Goal: Task Accomplishment & Management: Manage account settings

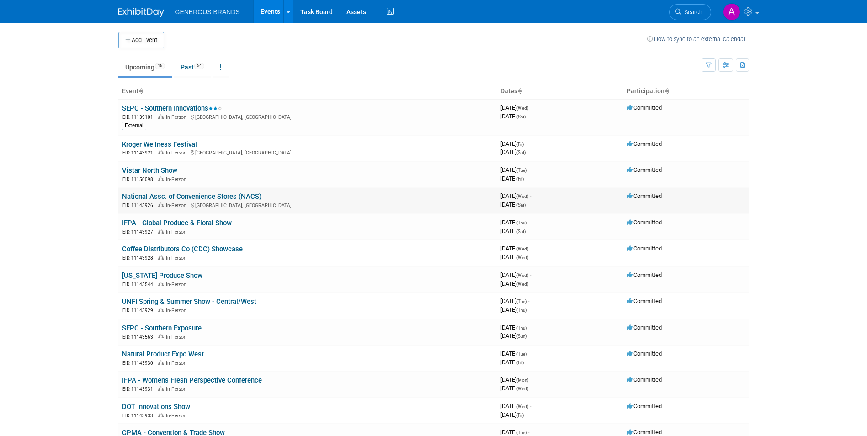
click at [159, 197] on link "National Assc. of Convenience Stores (NACS)" at bounding box center [191, 196] width 139 height 8
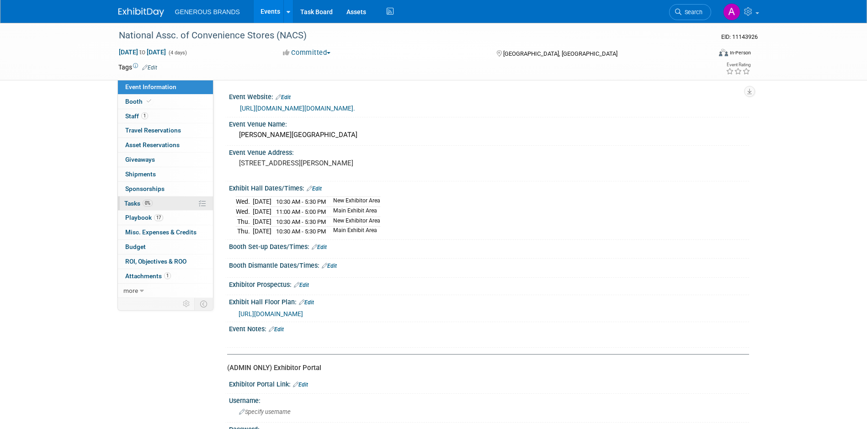
click at [170, 205] on link "0% Tasks 0%" at bounding box center [165, 203] width 95 height 14
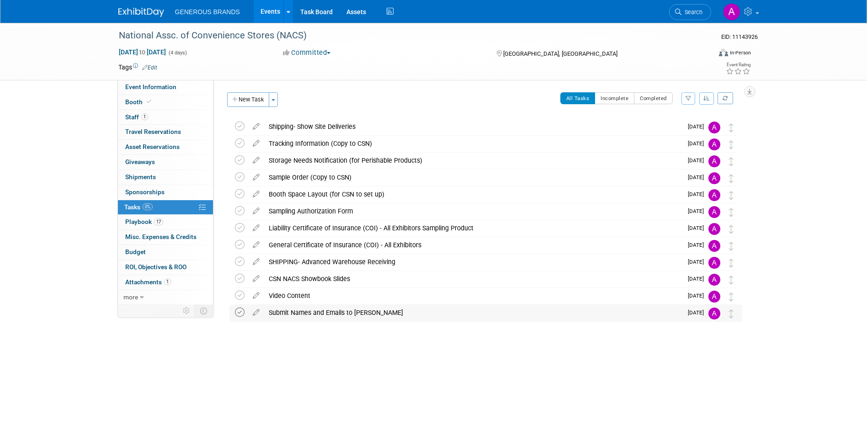
click at [241, 313] on icon at bounding box center [240, 312] width 10 height 10
click at [239, 296] on icon at bounding box center [240, 296] width 10 height 10
click at [173, 117] on link "1 Staff 1" at bounding box center [165, 117] width 95 height 15
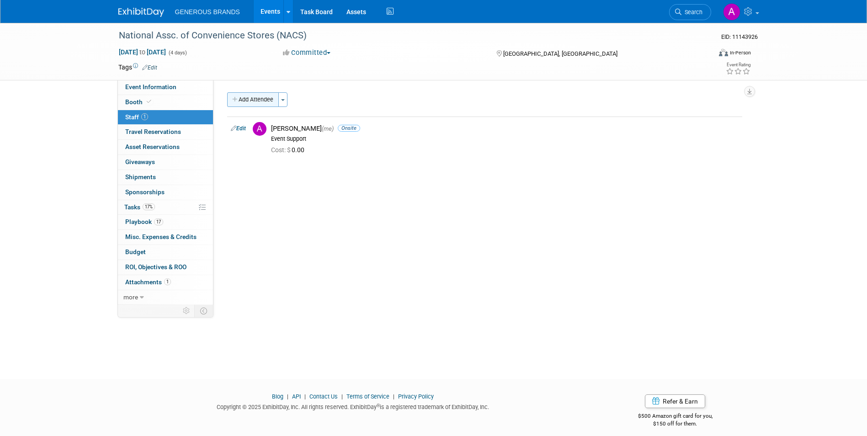
click at [235, 100] on icon "button" at bounding box center [235, 100] width 6 height 6
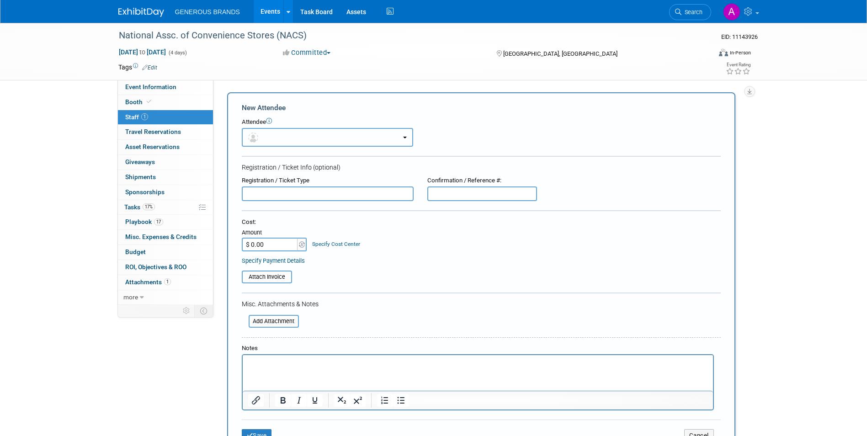
click at [290, 138] on button "button" at bounding box center [327, 137] width 171 height 19
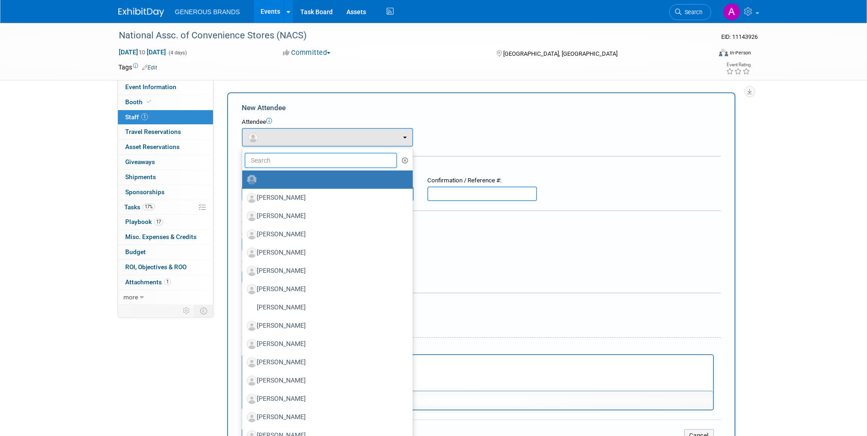
click at [348, 162] on input "text" at bounding box center [320, 161] width 153 height 16
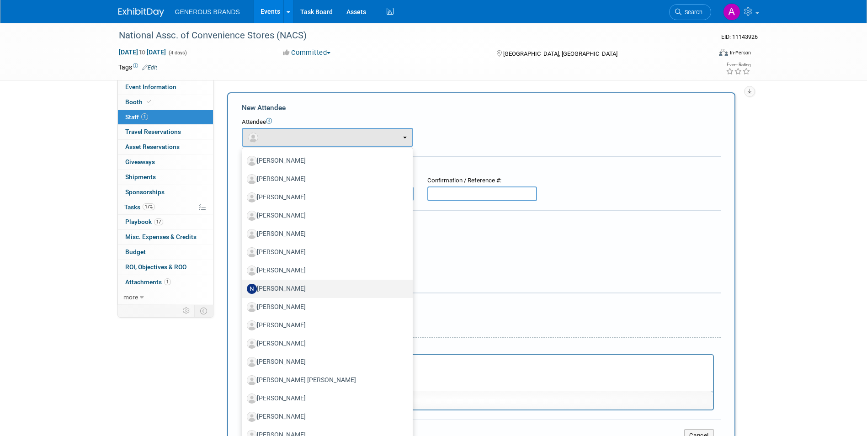
scroll to position [482, 0]
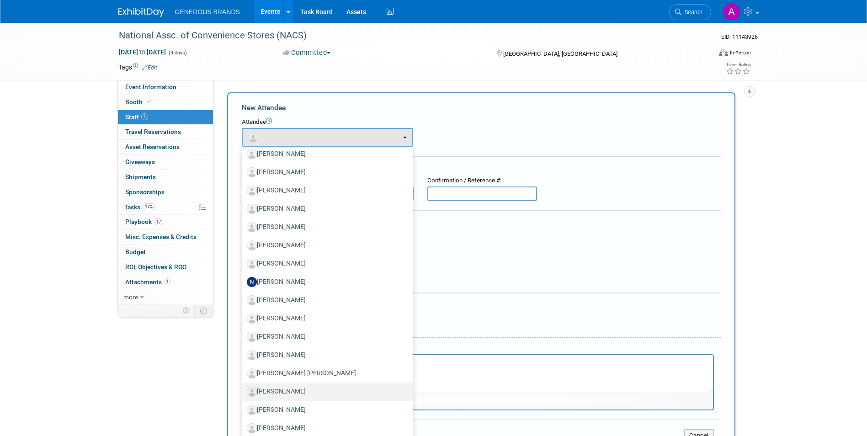
click at [288, 392] on label "Preston Simon" at bounding box center [325, 391] width 157 height 15
click at [243, 392] on input "Preston Simon" at bounding box center [241, 390] width 6 height 6
select select "a4cfde78-90b2-4f97-a6f6-fa60011025b7"
select select "4"
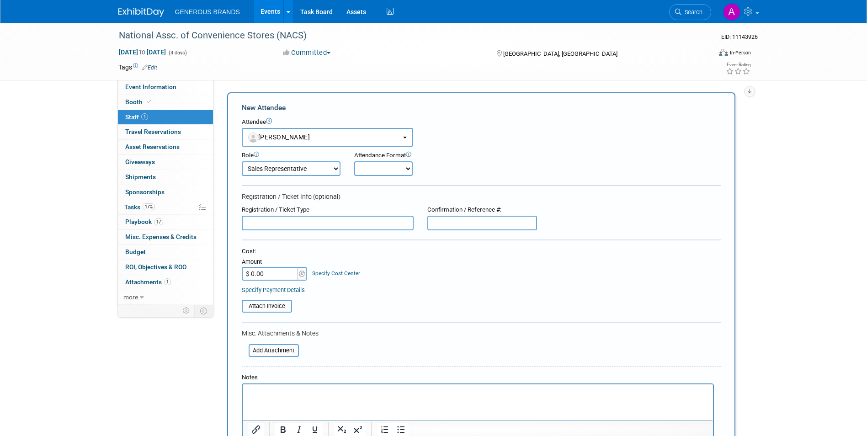
click at [335, 170] on select "Demonstrator Event Support Executive Leadership Host Marketing Planner Presenter" at bounding box center [291, 168] width 99 height 15
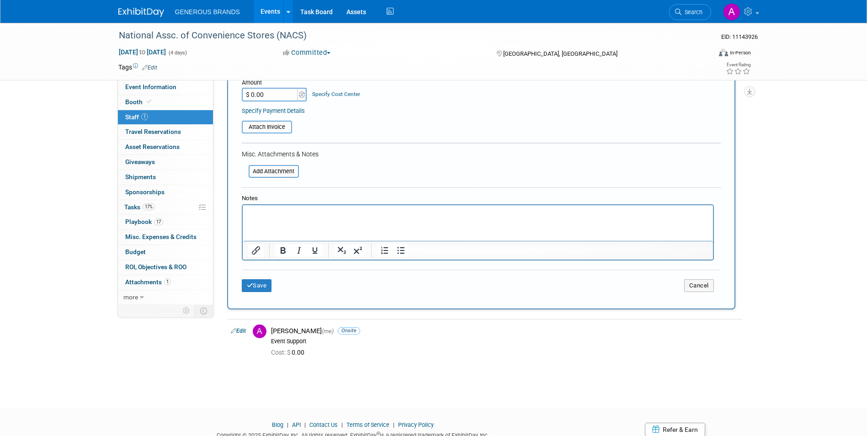
scroll to position [183, 0]
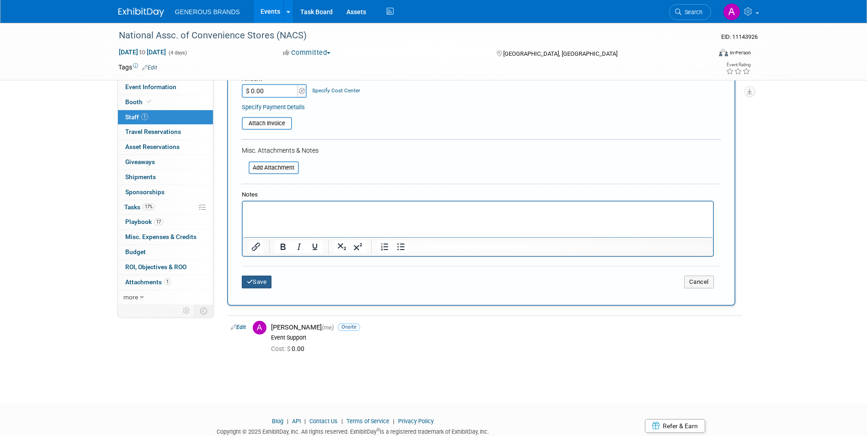
click at [242, 278] on button "Save" at bounding box center [257, 281] width 30 height 13
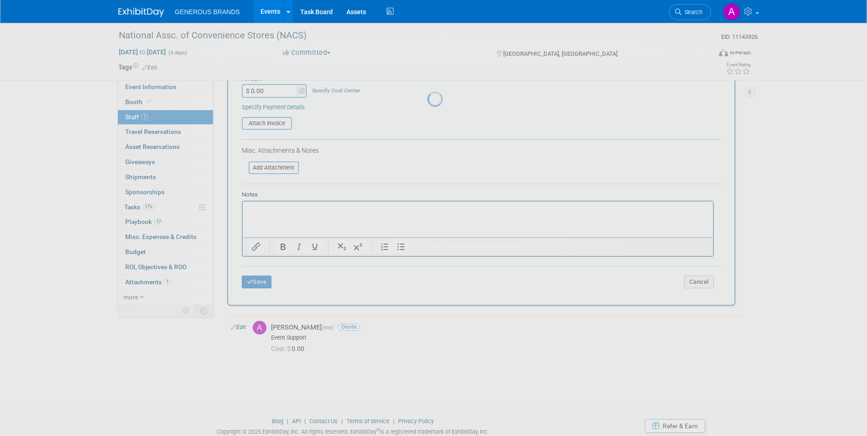
scroll to position [7, 0]
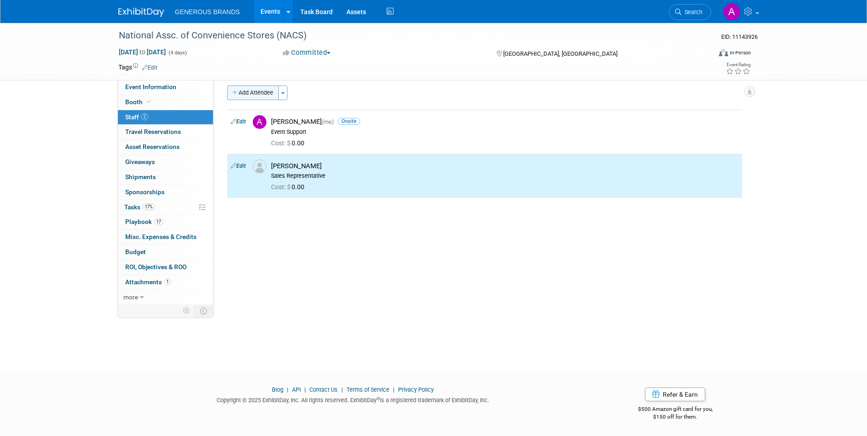
click at [260, 89] on button "Add Attendee" at bounding box center [253, 92] width 52 height 15
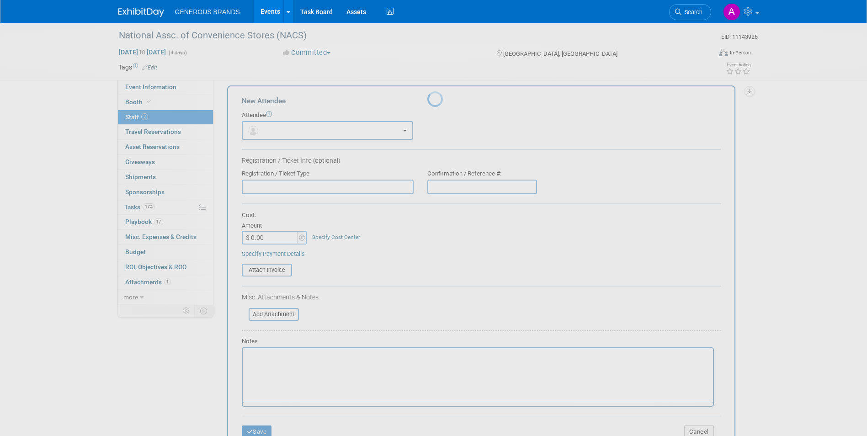
scroll to position [0, 0]
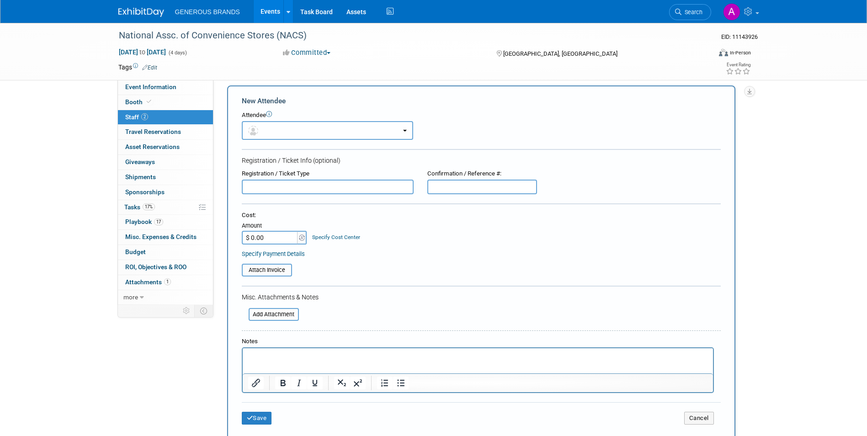
click at [286, 132] on button "button" at bounding box center [327, 130] width 171 height 19
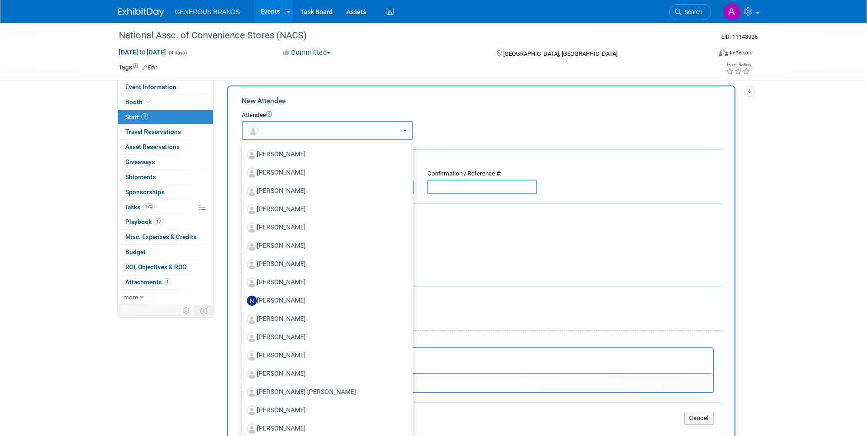
scroll to position [464, 0]
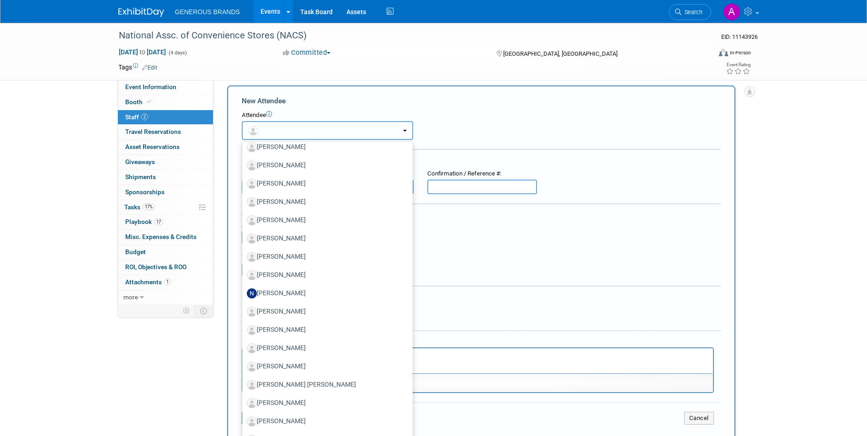
click at [339, 130] on button "button" at bounding box center [327, 130] width 171 height 19
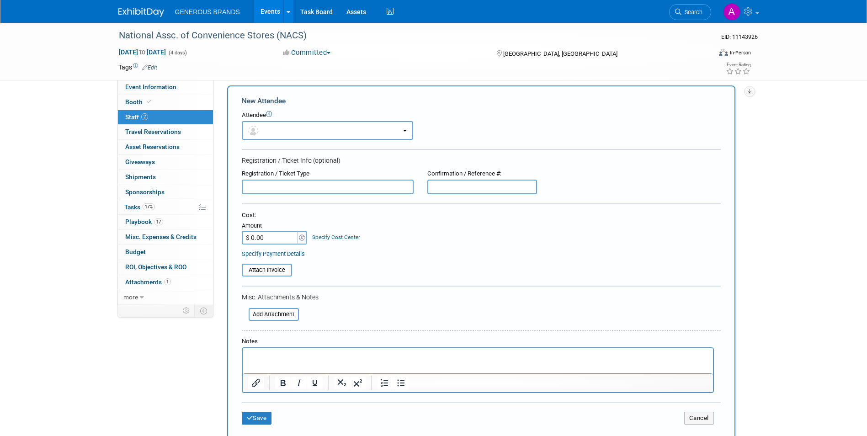
click at [359, 177] on div "Registration / Ticket Type" at bounding box center [328, 173] width 172 height 9
click at [339, 357] on p "Rich Text Area. Press ALT-0 for help." at bounding box center [478, 356] width 460 height 9
click at [374, 190] on input "text" at bounding box center [328, 187] width 172 height 15
click at [353, 352] on p "Parker" at bounding box center [478, 356] width 460 height 9
click at [266, 413] on button "Save" at bounding box center [257, 418] width 30 height 13
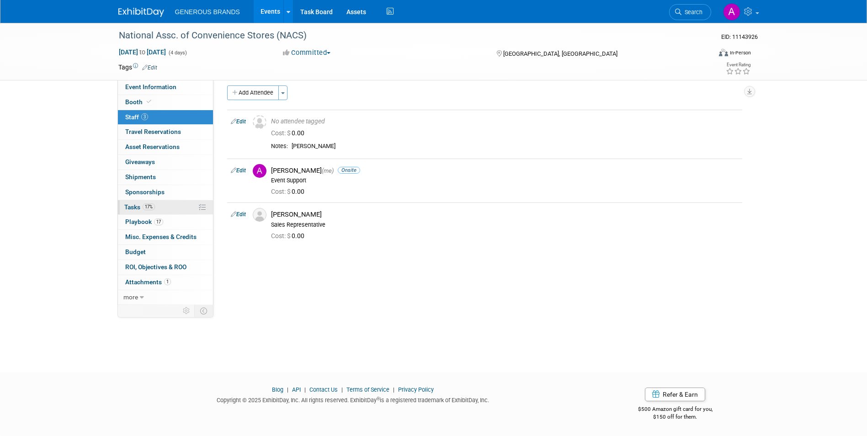
click at [171, 208] on link "17% Tasks 17%" at bounding box center [165, 207] width 95 height 15
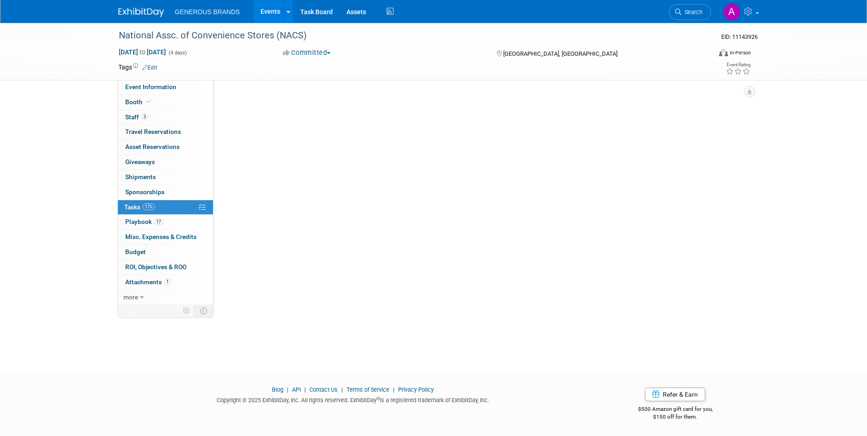
scroll to position [0, 0]
